Goal: Find specific page/section

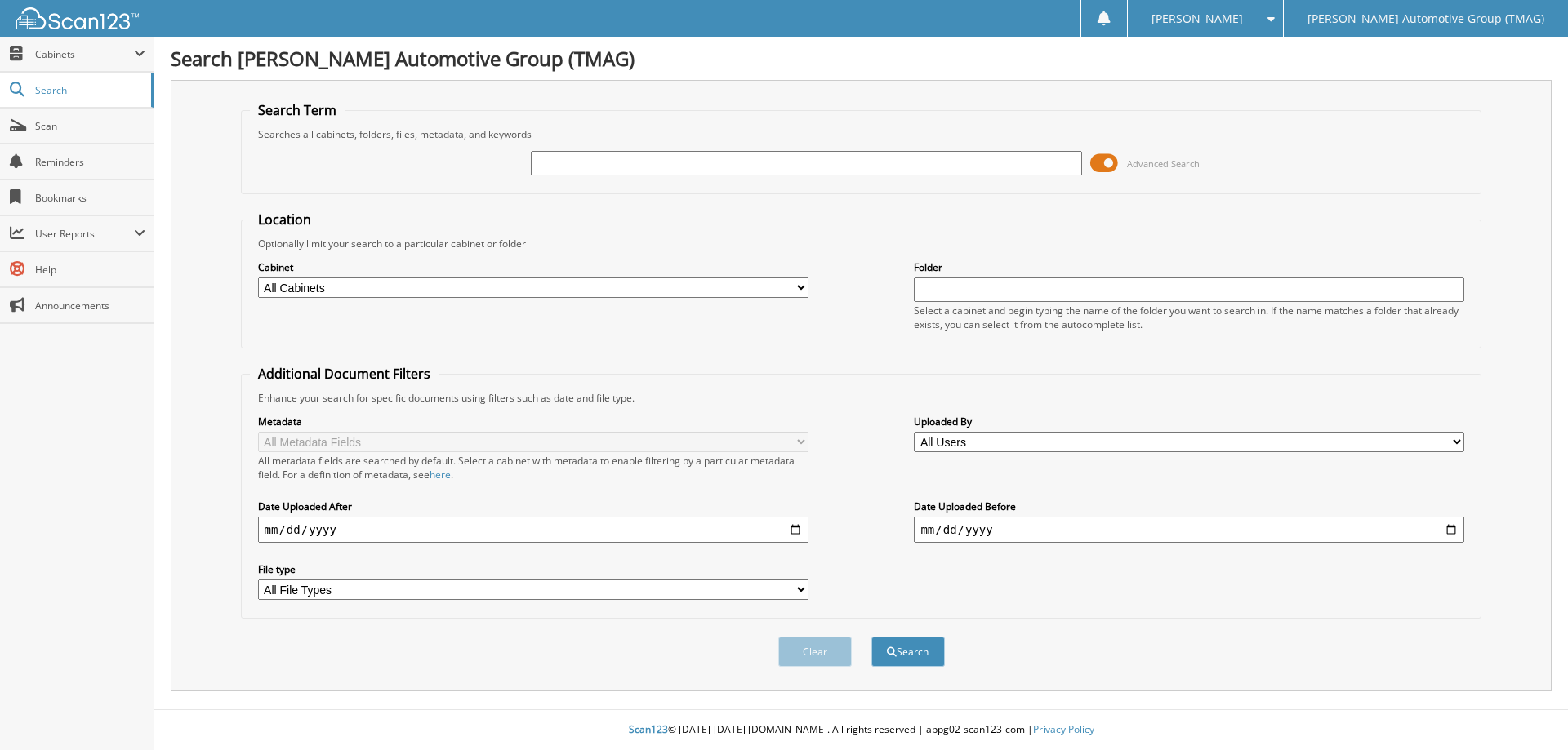
click at [580, 166] on input "text" at bounding box center [805, 163] width 550 height 24
type input "227236C"
click at [872, 637] on button "Search" at bounding box center [908, 652] width 74 height 30
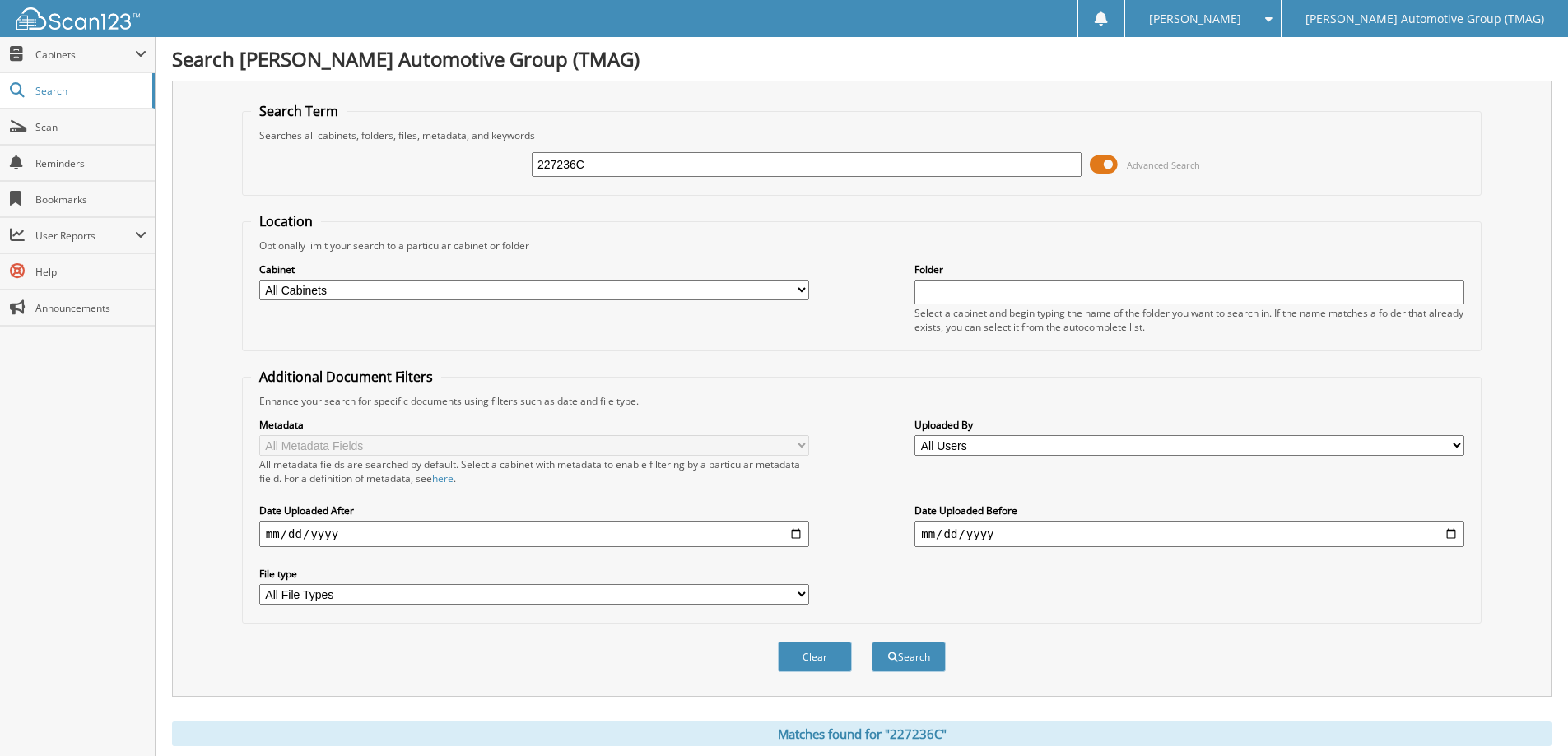
scroll to position [173, 0]
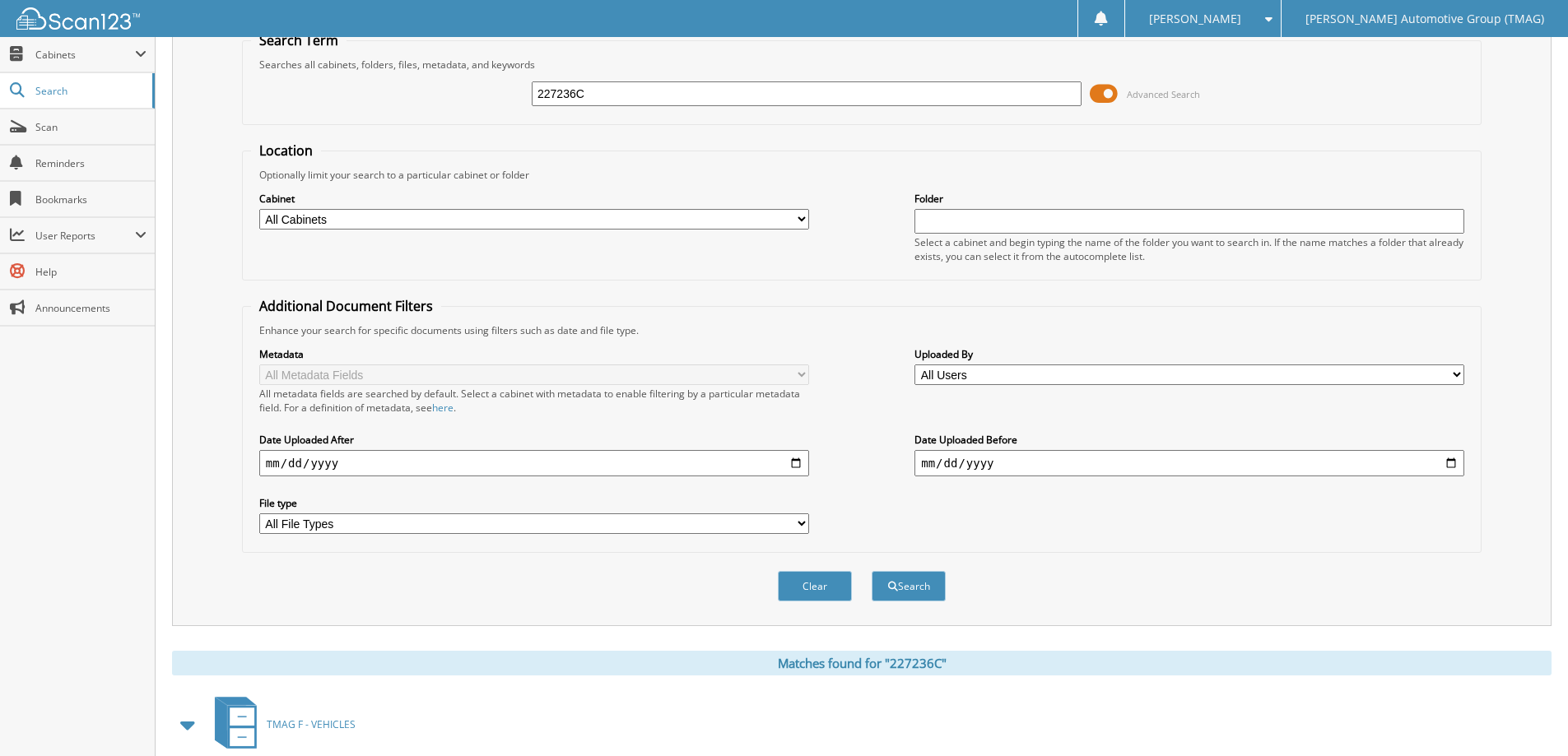
drag, startPoint x: 322, startPoint y: 524, endPoint x: 331, endPoint y: 529, distance: 10.3
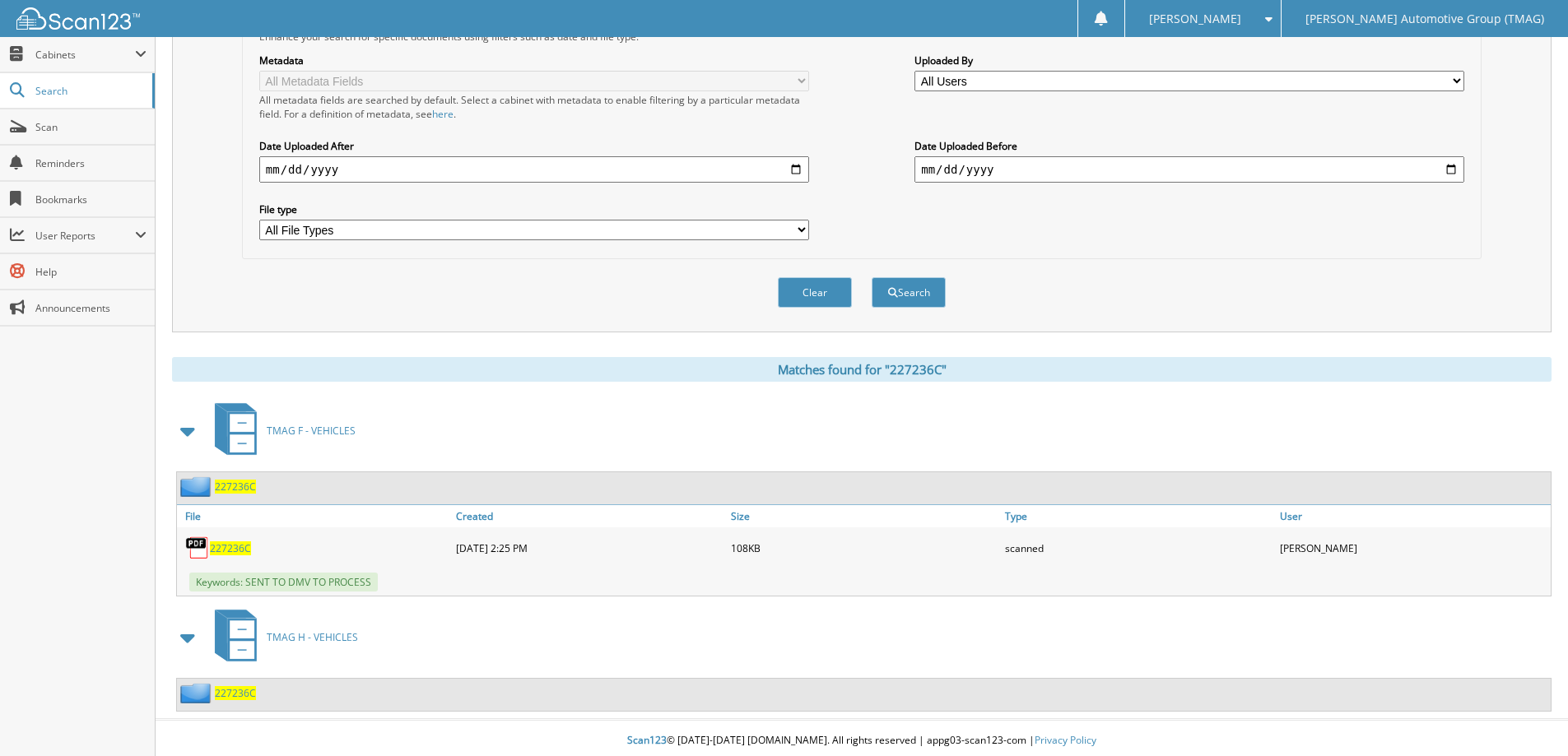
scroll to position [370, 0]
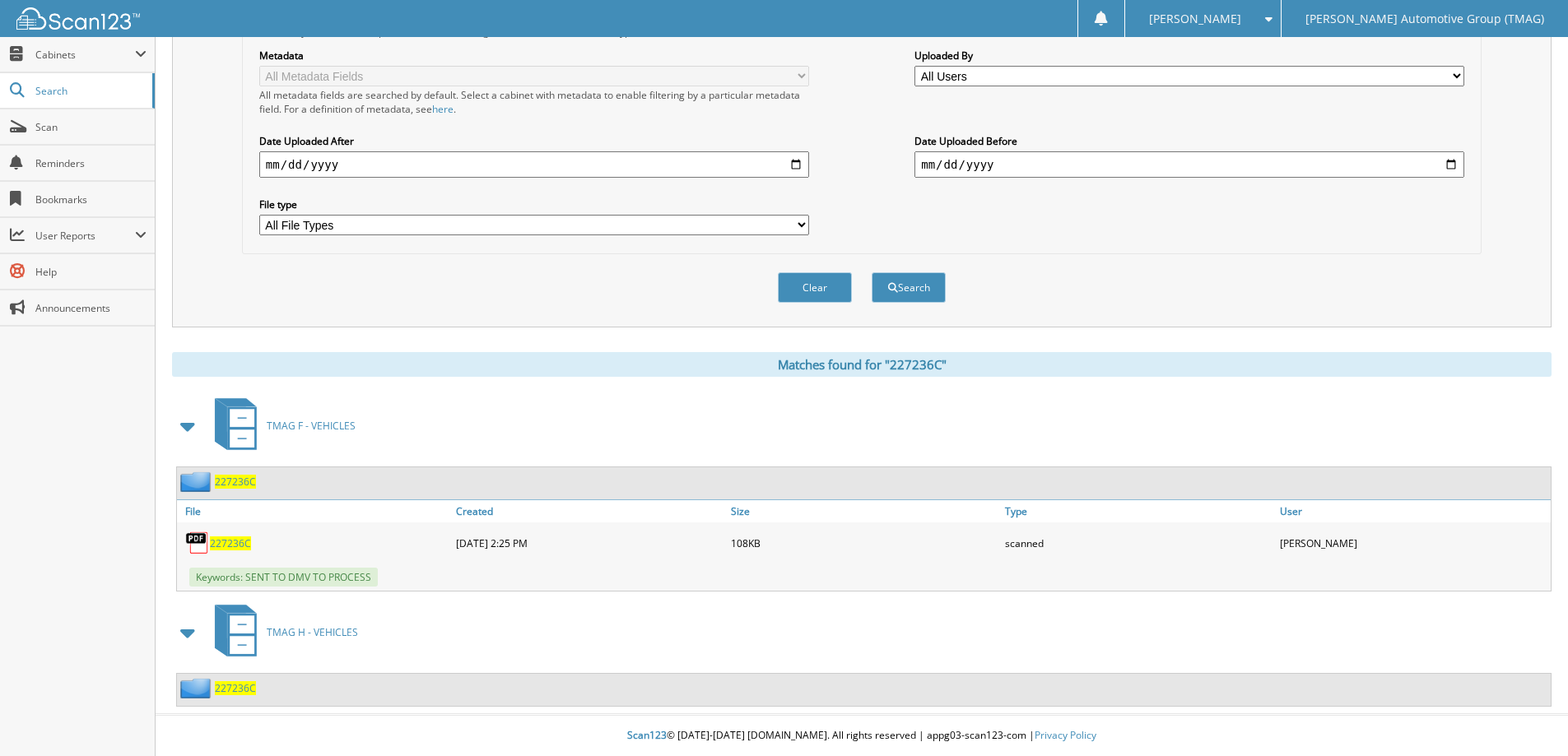
click at [235, 487] on span "227236C" at bounding box center [235, 481] width 41 height 14
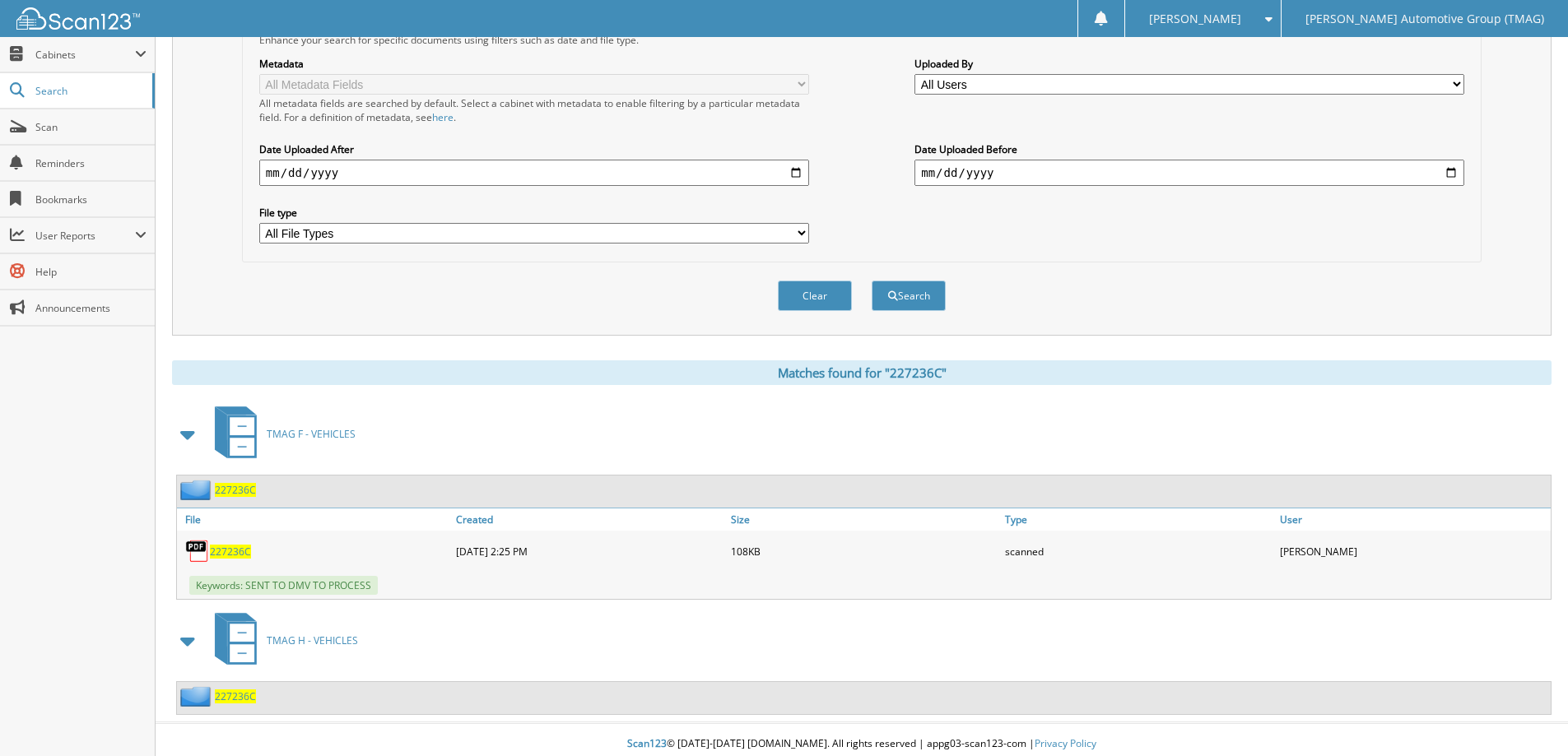
scroll to position [370, 0]
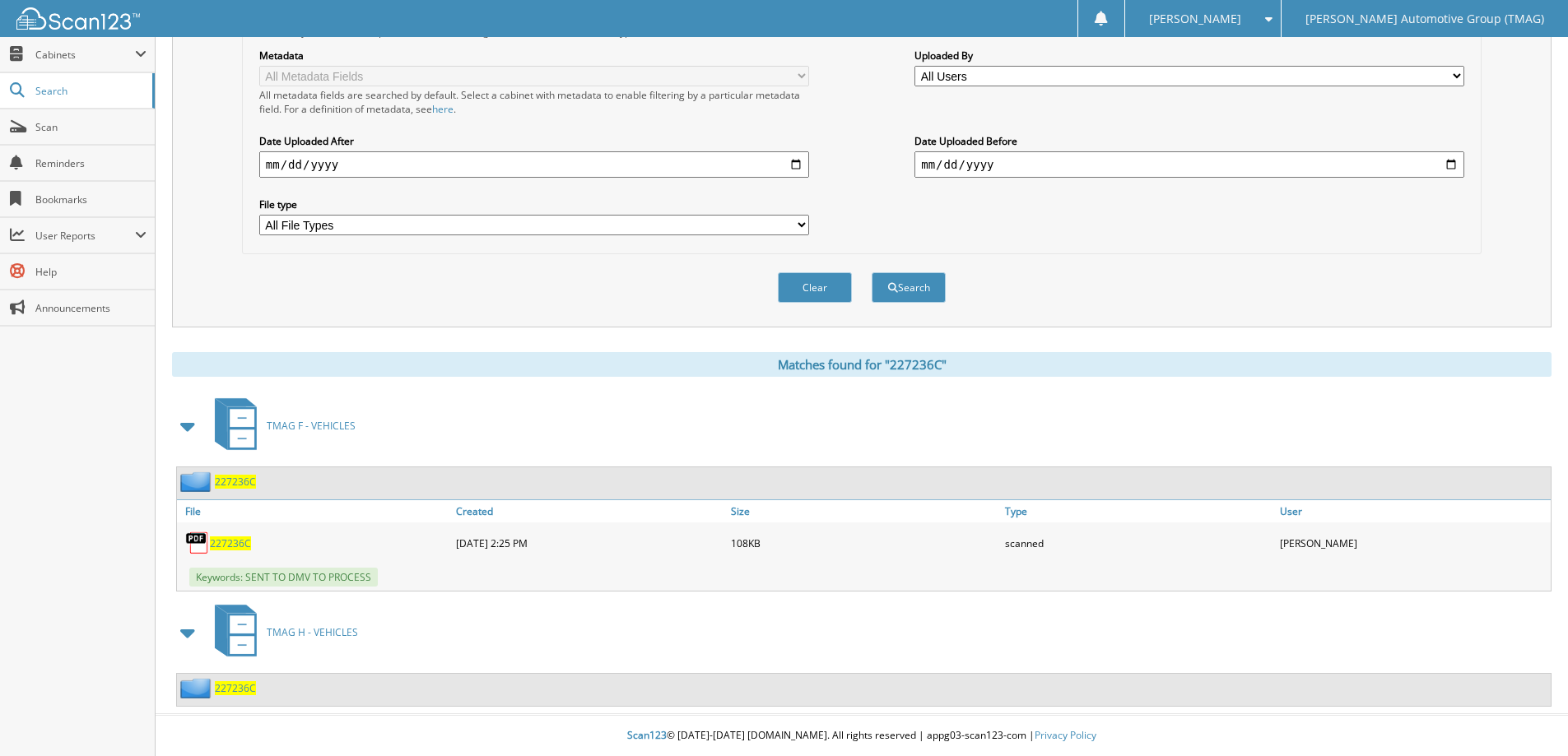
click at [233, 689] on span "227236C" at bounding box center [235, 688] width 41 height 14
